Goal: Find specific page/section: Find specific page/section

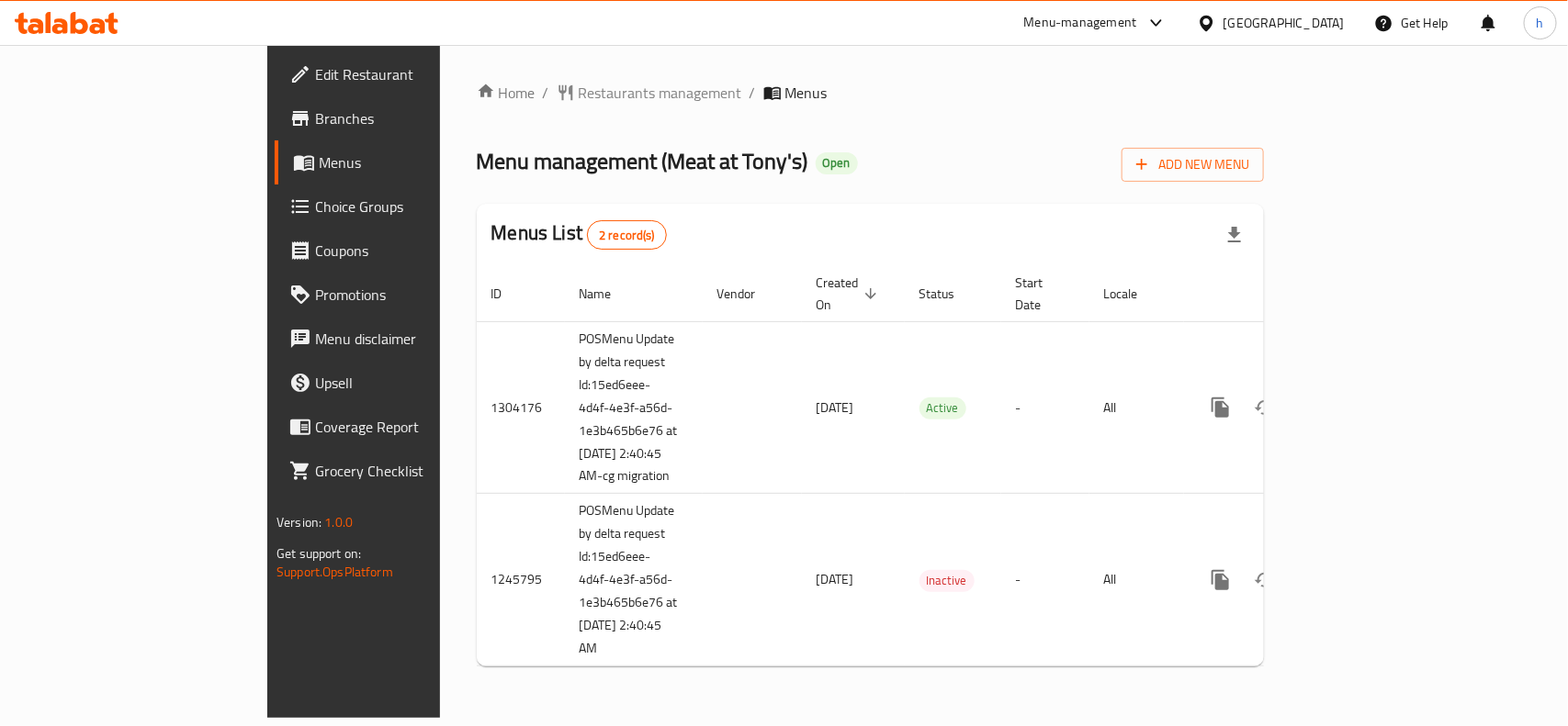
click at [792, 117] on div "Home / Restaurants management / Menus Menu management ( Meat at Tony's ) Open A…" at bounding box center [870, 382] width 787 height 600
click at [579, 84] on span "Restaurants management" at bounding box center [660, 92] width 163 height 22
click at [784, 85] on ol "Home / Restaurants management / Menus" at bounding box center [870, 93] width 787 height 24
click at [476, 116] on div "Home / Restaurants management / Menus Menu management ( Meat at Tony's ) Open A…" at bounding box center [870, 382] width 787 height 601
click at [579, 89] on span "Restaurants management" at bounding box center [660, 93] width 163 height 22
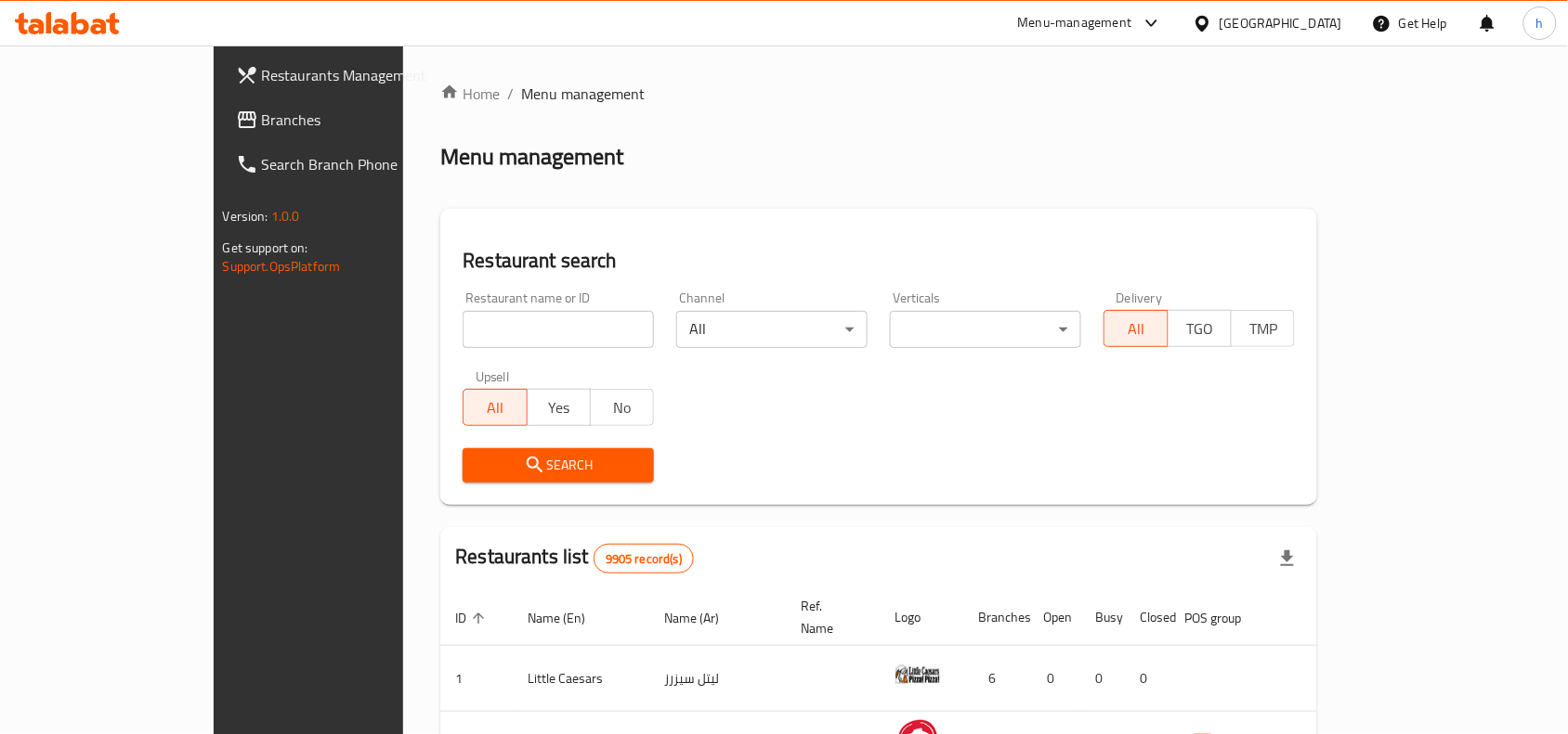
click at [463, 344] on input "search" at bounding box center [558, 329] width 191 height 37
paste input "682765"
type input "682765"
click at [452, 447] on div "Search" at bounding box center [558, 465] width 214 height 57
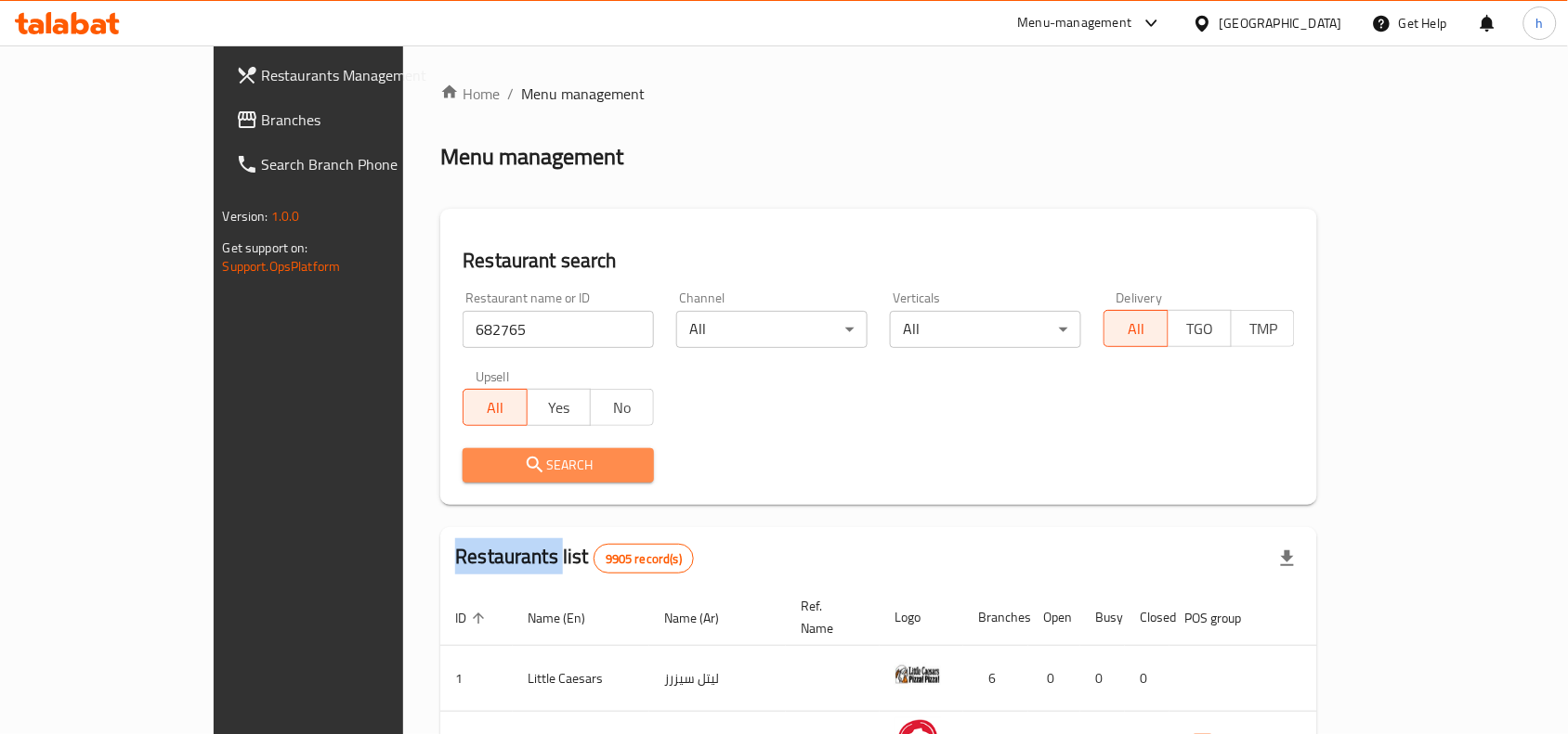
click at [478, 457] on span "Search" at bounding box center [558, 464] width 161 height 23
click at [371, 457] on div at bounding box center [784, 367] width 1568 height 734
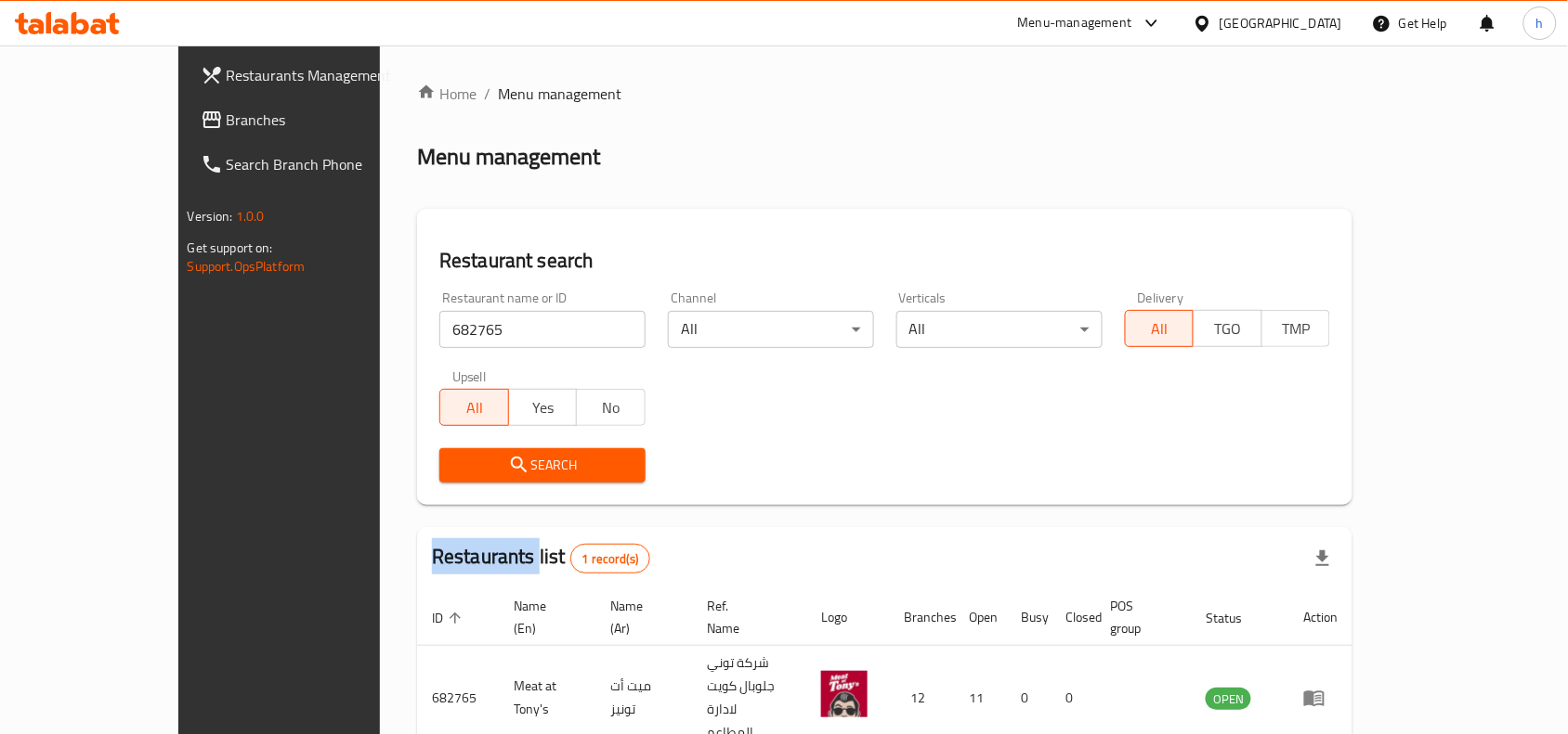
click at [186, 99] on link "Branches" at bounding box center [313, 119] width 255 height 45
